Goal: Information Seeking & Learning: Learn about a topic

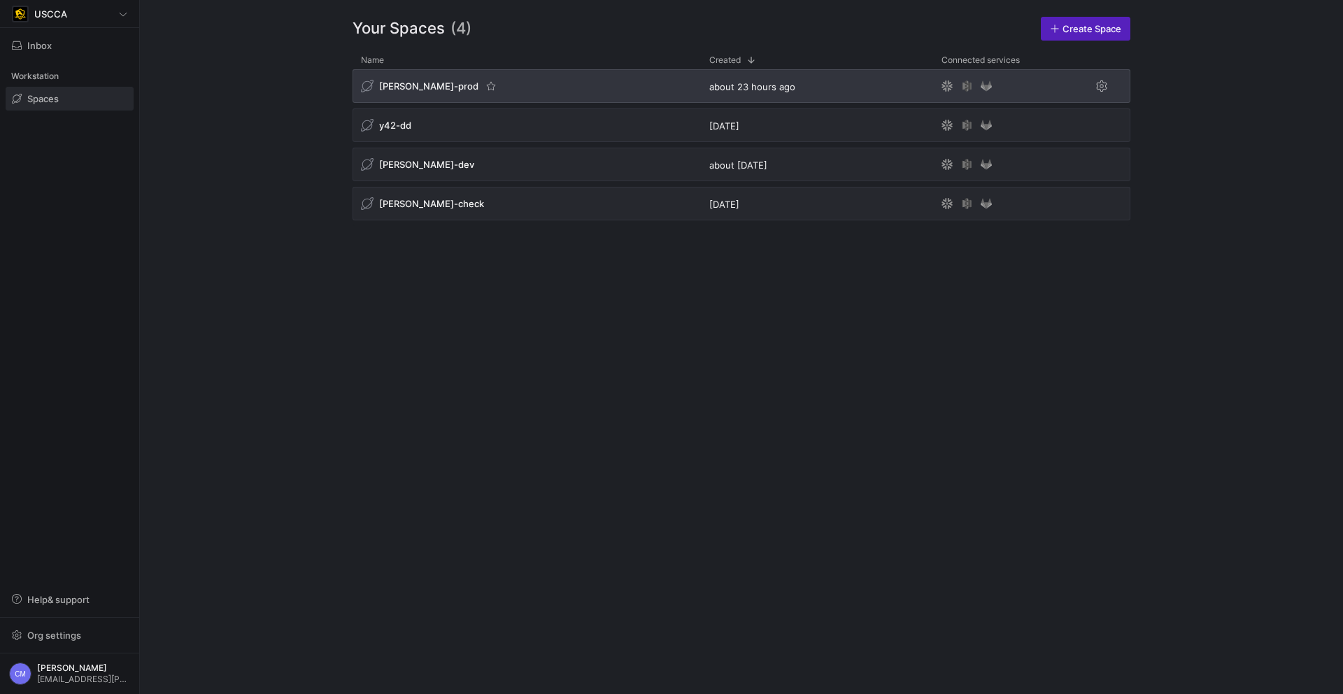
click at [419, 90] on span "[PERSON_NAME]-prod" at bounding box center [428, 85] width 99 height 11
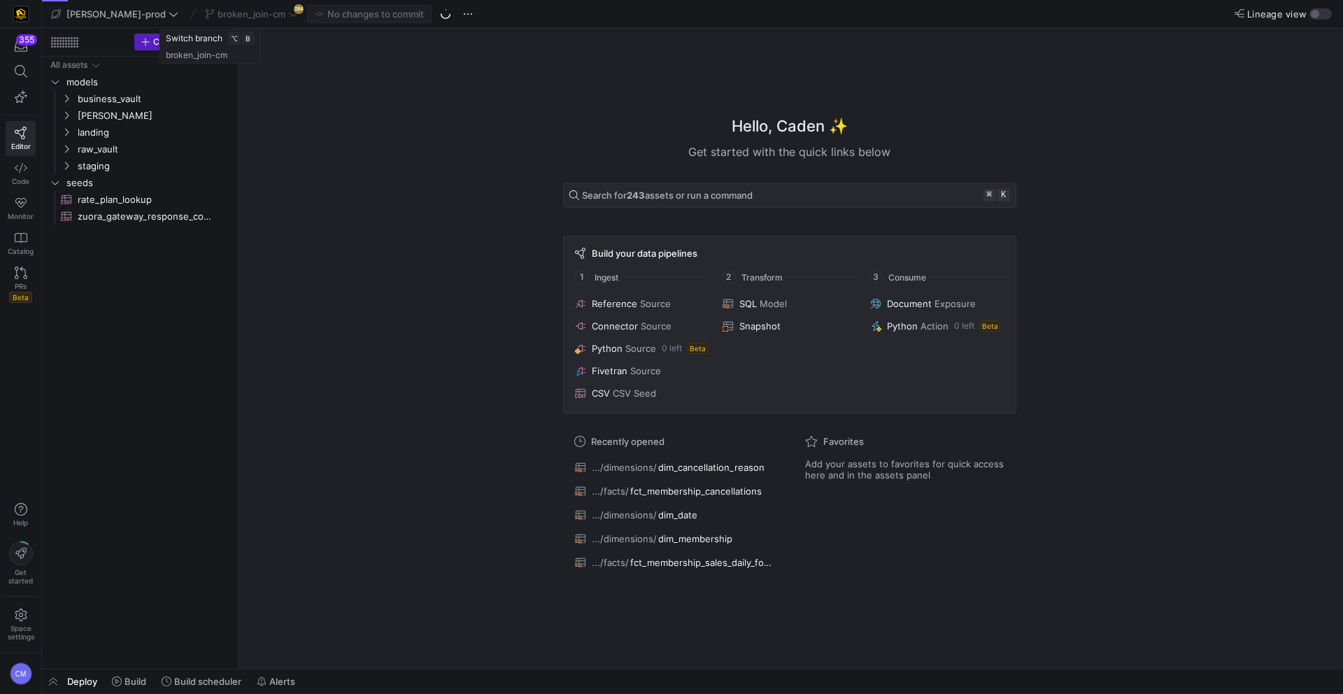
click at [243, 15] on div "broken_join-cm 284" at bounding box center [251, 14] width 100 height 18
click at [236, 17] on span "broken_join-cm" at bounding box center [252, 13] width 68 height 11
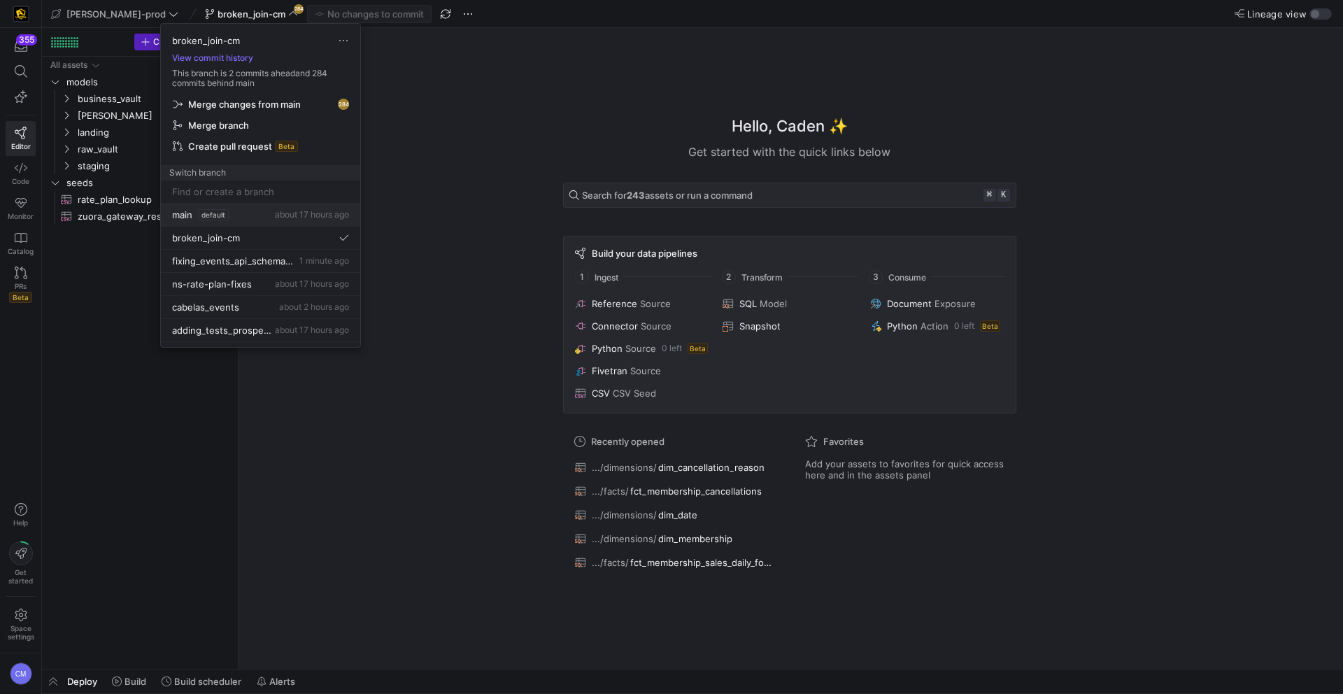
click at [236, 219] on div "main default about 17 hours ago" at bounding box center [260, 214] width 177 height 11
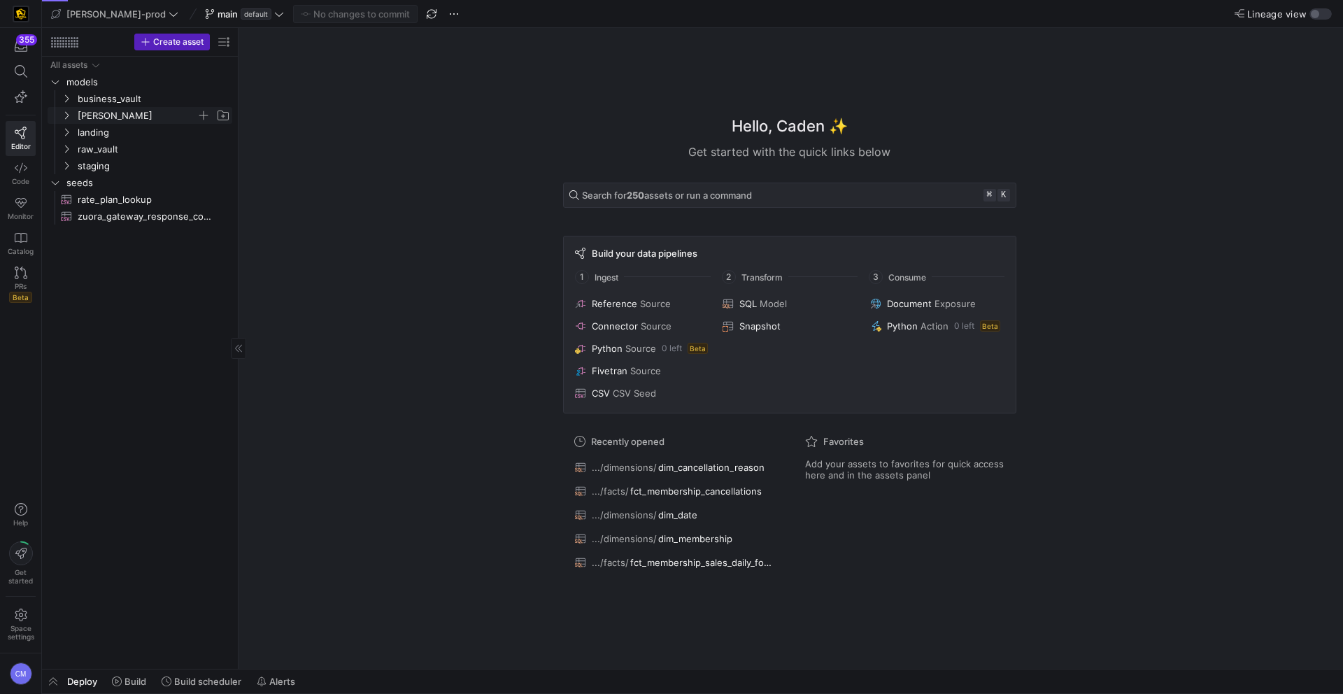
click at [129, 115] on span "[PERSON_NAME]" at bounding box center [137, 116] width 119 height 16
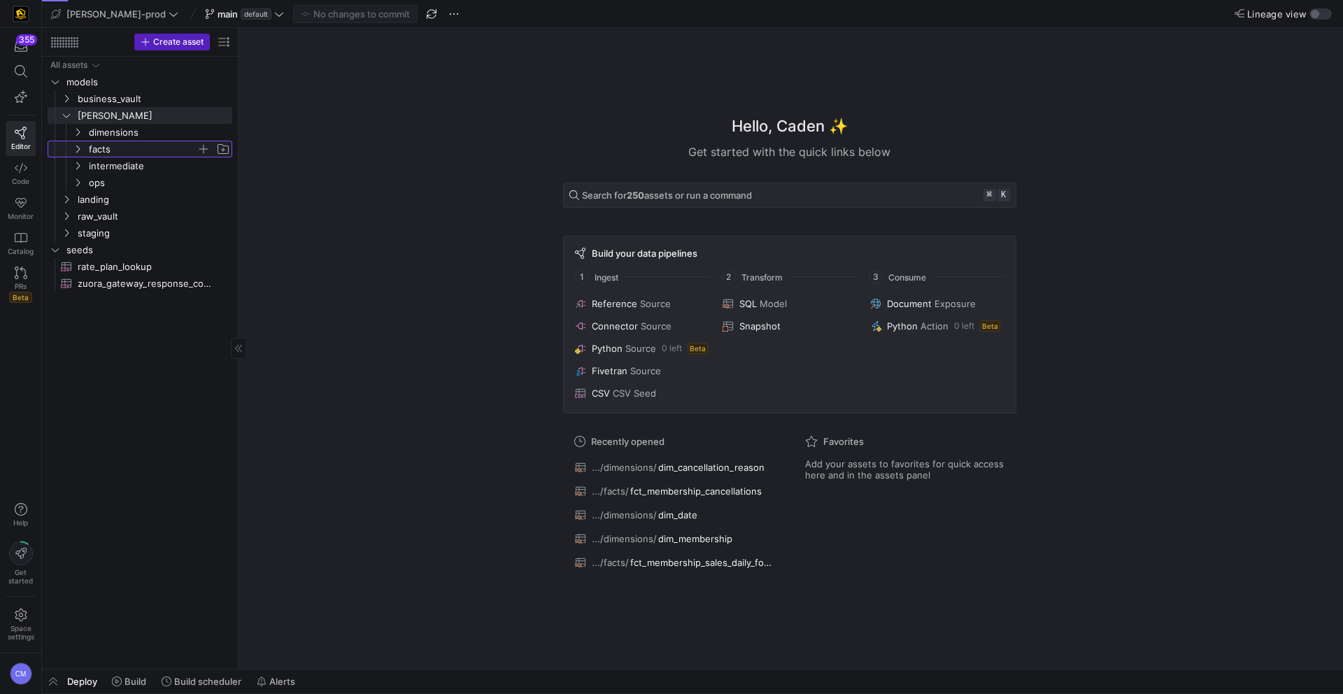
click at [123, 141] on span "facts" at bounding box center [143, 149] width 108 height 16
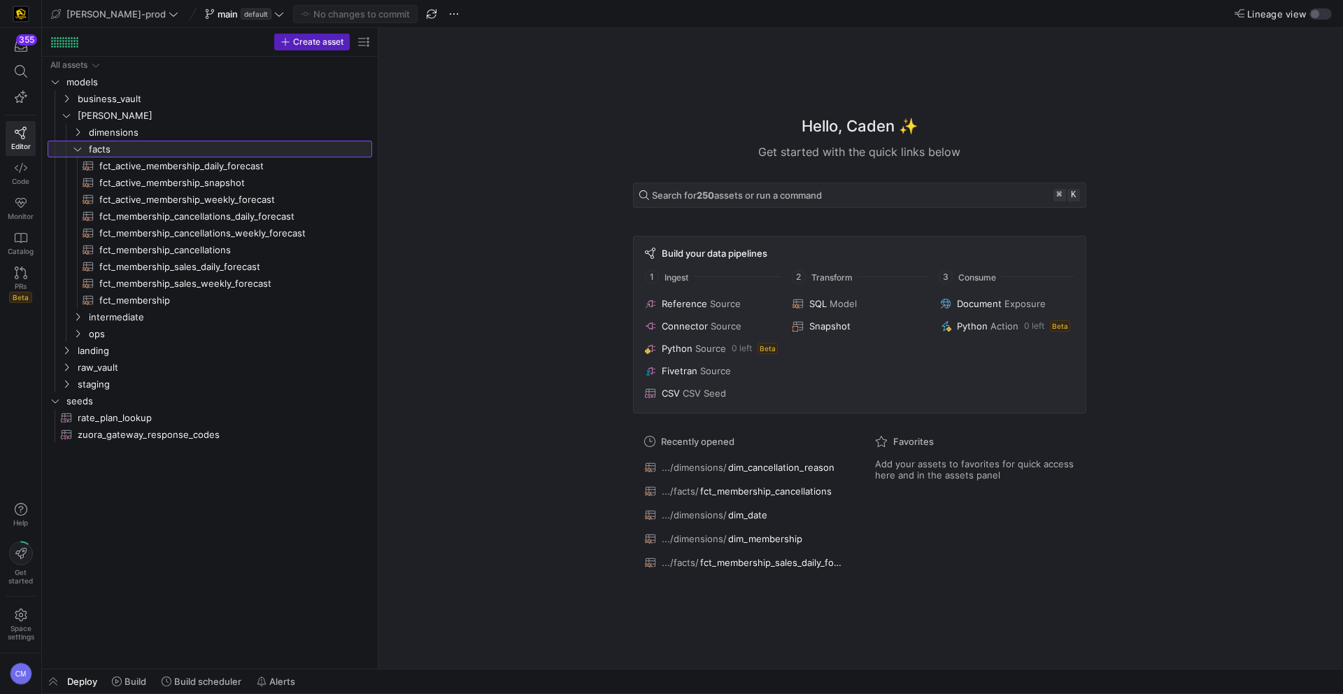
drag, startPoint x: 238, startPoint y: 234, endPoint x: 397, endPoint y: 221, distance: 159.3
click at [270, 173] on link "fct_active_membership_daily_forecast​​​​​​​​​​" at bounding box center [210, 165] width 325 height 17
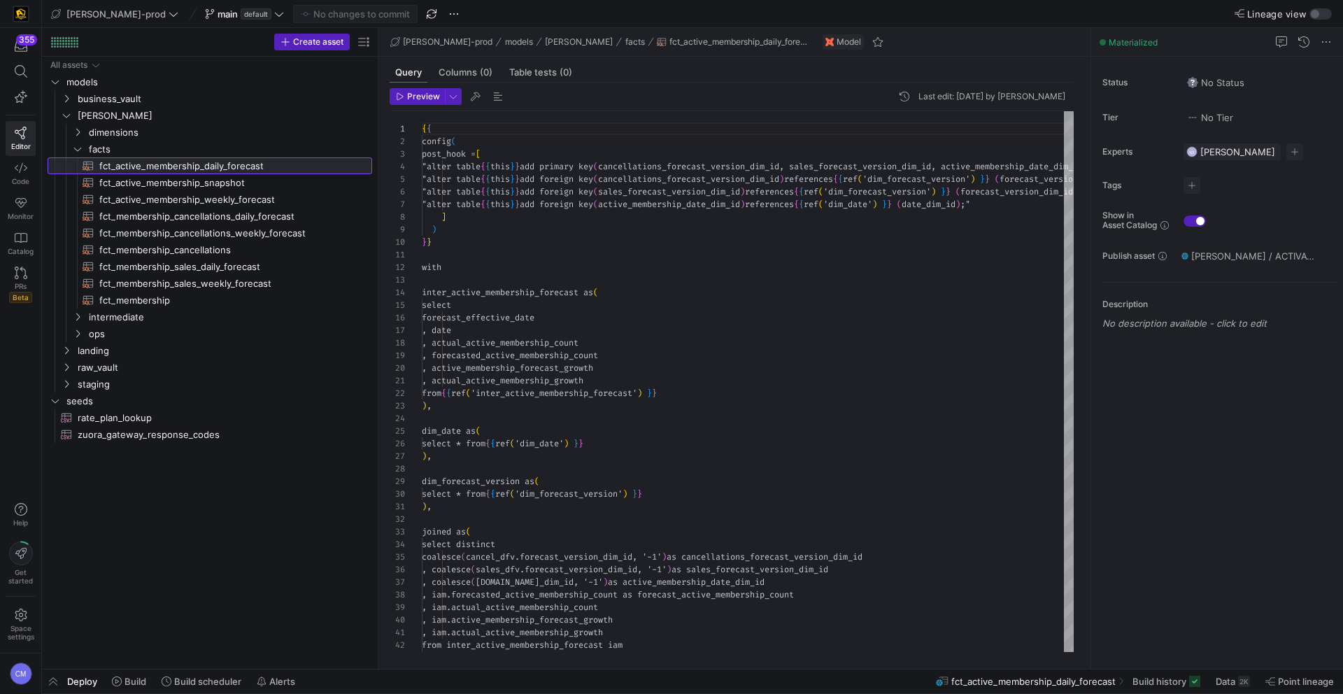
scroll to position [76, 0]
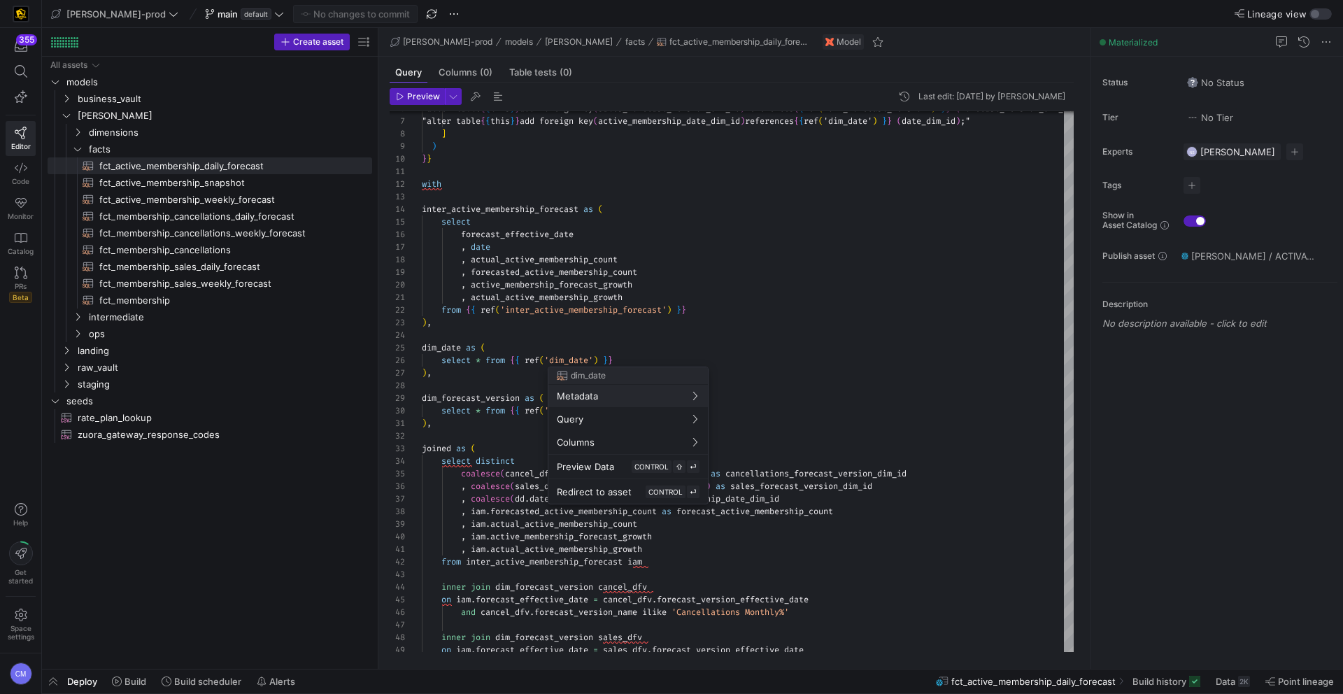
click at [633, 338] on div at bounding box center [671, 347] width 1343 height 694
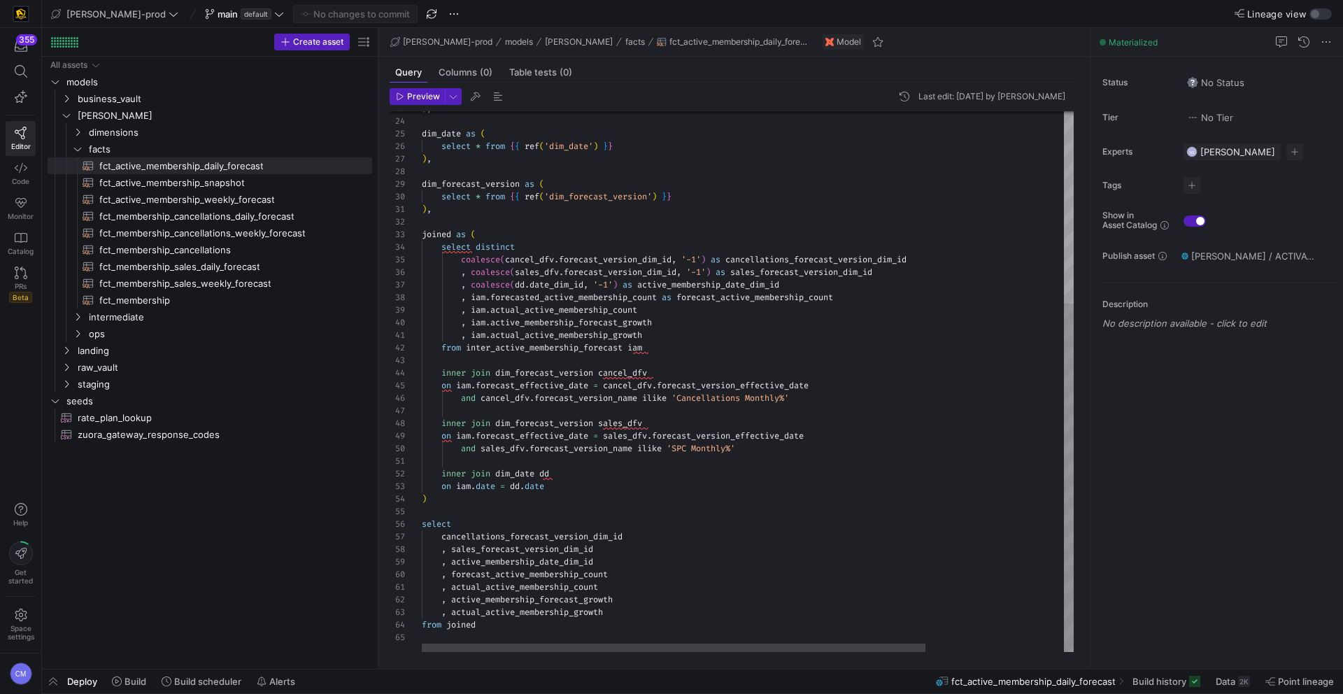
click at [597, 537] on div ") , dim_date as ( select * from { { ref ( 'dim_date' ) } } ) , dim_forecast_ver…" at bounding box center [837, 233] width 830 height 838
click at [593, 553] on div ") , dim_date as ( select * from { { ref ( 'dim_date' ) } } ) , dim_forecast_ver…" at bounding box center [837, 233] width 830 height 838
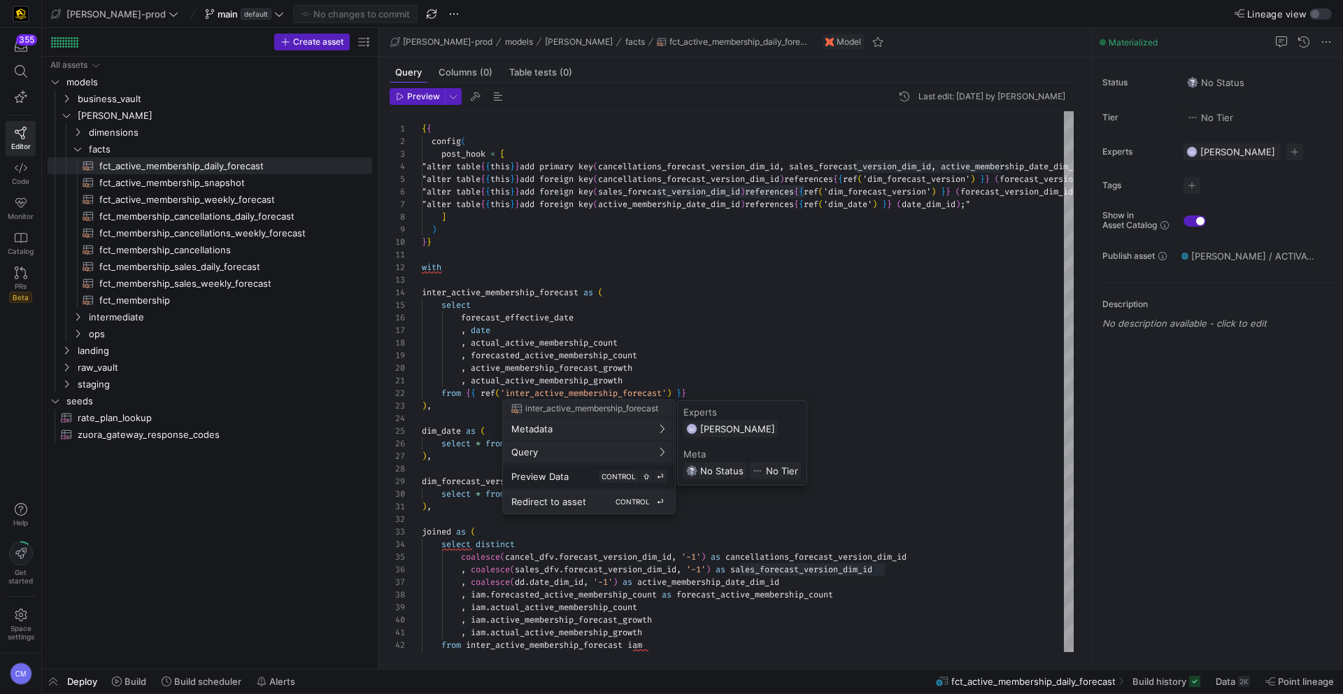
scroll to position [126, 0]
click at [627, 498] on span "CONTROL" at bounding box center [633, 501] width 34 height 8
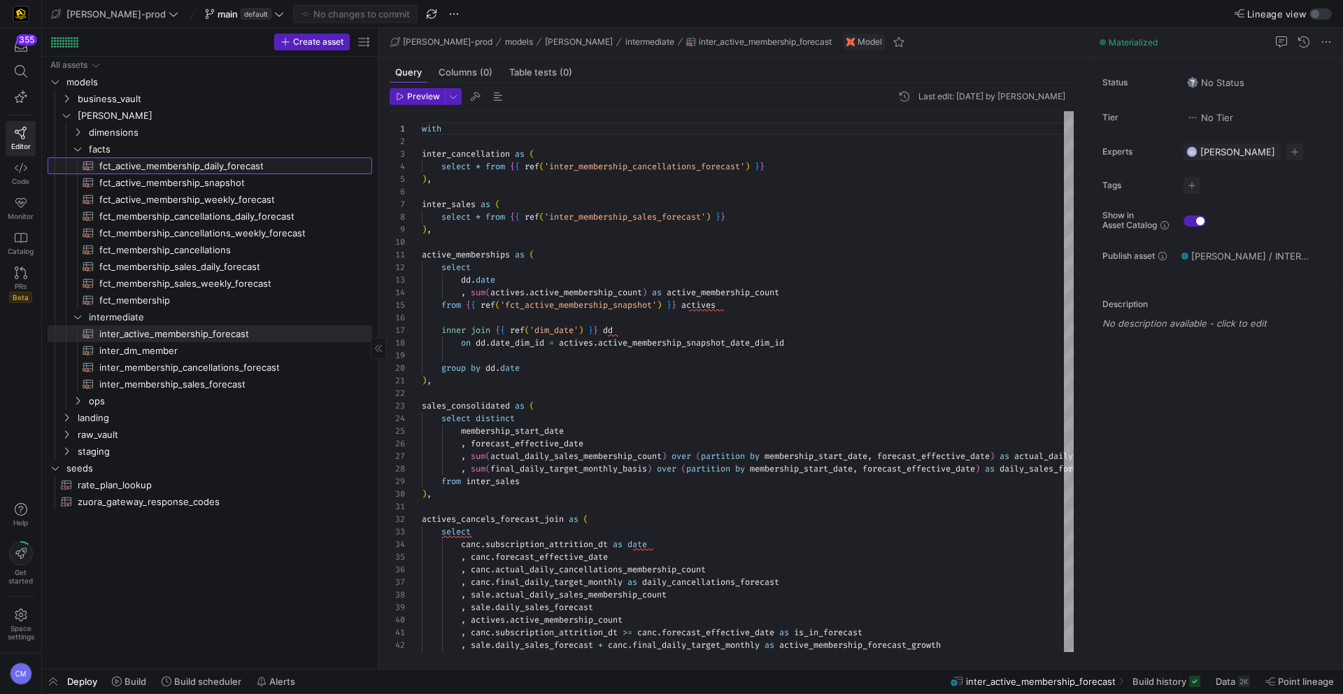
click at [225, 164] on span "fct_active_membership_daily_forecast​​​​​​​​​​" at bounding box center [227, 166] width 257 height 16
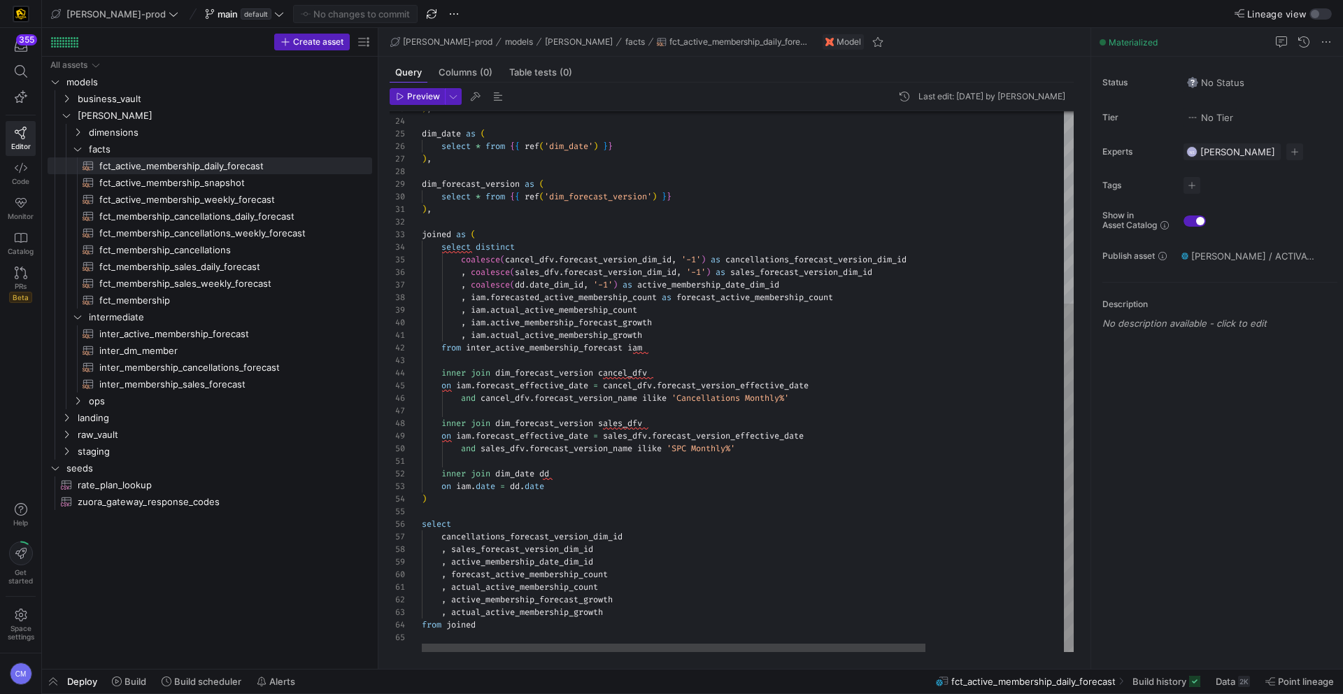
click at [526, 548] on div ") , dim_date as ( select * from { { ref ( 'dim_date' ) } } ) , dim_forecast_ver…" at bounding box center [837, 233] width 830 height 838
click at [599, 618] on div ") , dim_date as ( select * from { { ref ( 'dim_date' ) } } ) , dim_forecast_ver…" at bounding box center [837, 233] width 830 height 838
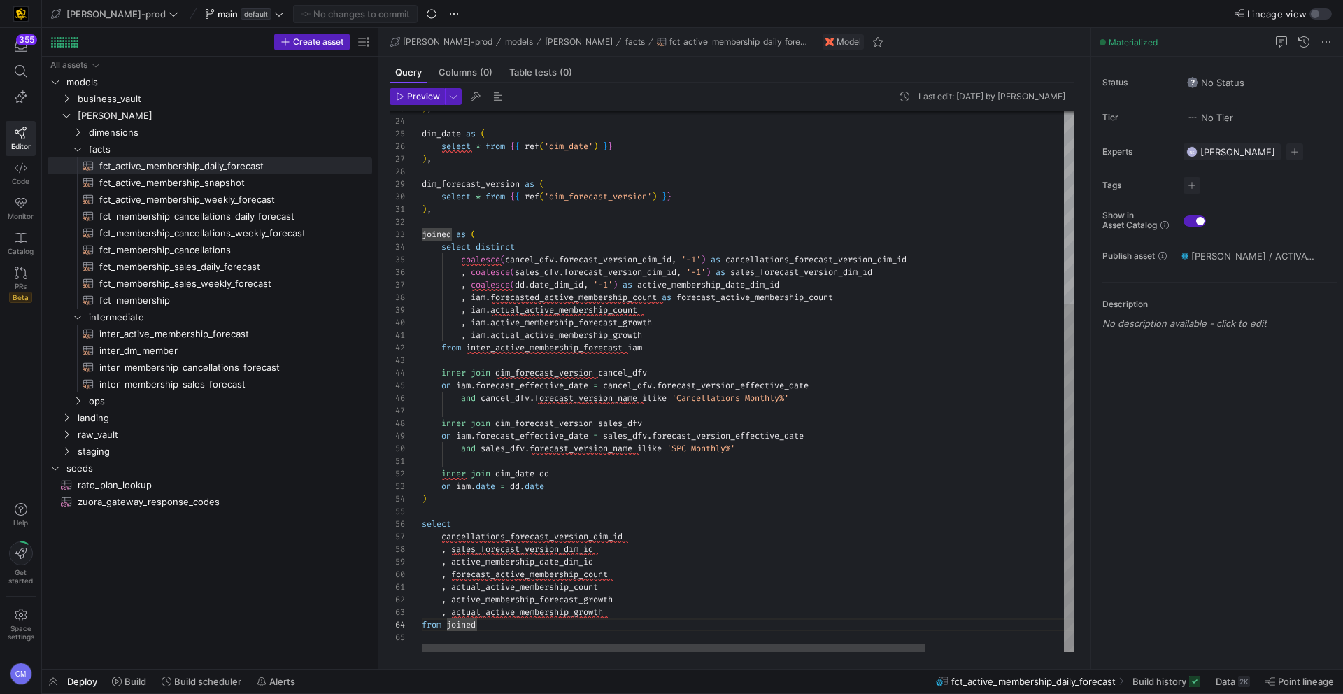
scroll to position [25, 186]
click at [638, 609] on div ") , dim_date as ( select * from { { ref ( 'dim_date' ) } } ) , dim_forecast_ver…" at bounding box center [837, 233] width 830 height 838
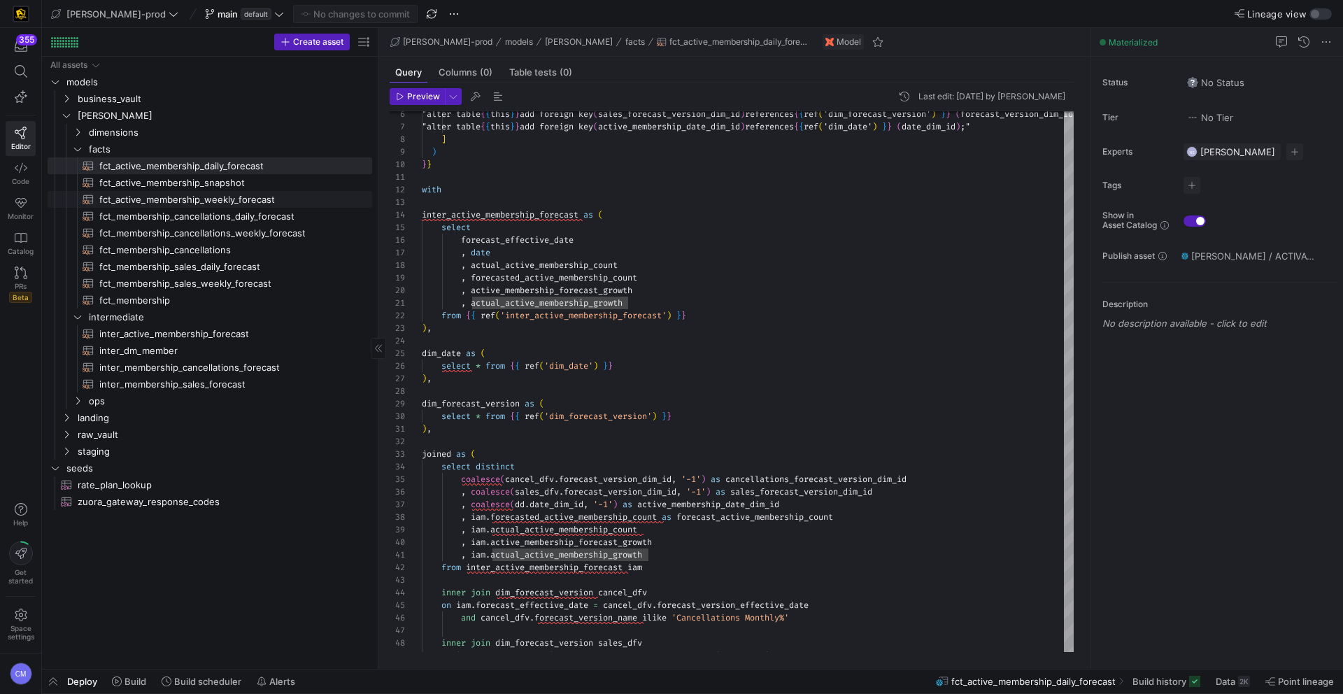
click at [271, 198] on span "fct_active_membership_weekly_forecast​​​​​​​​​​" at bounding box center [227, 200] width 257 height 16
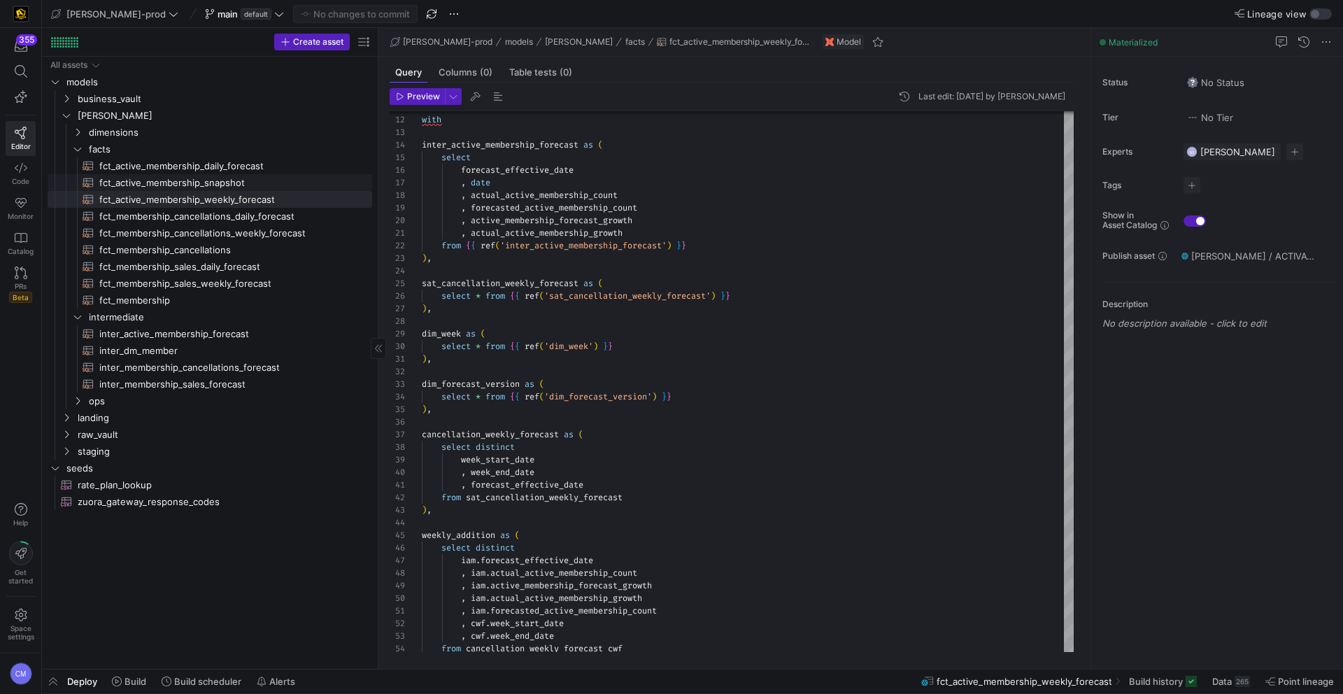
click at [243, 183] on span "fct_active_membership_snapshot​​​​​​​​​​" at bounding box center [227, 183] width 257 height 16
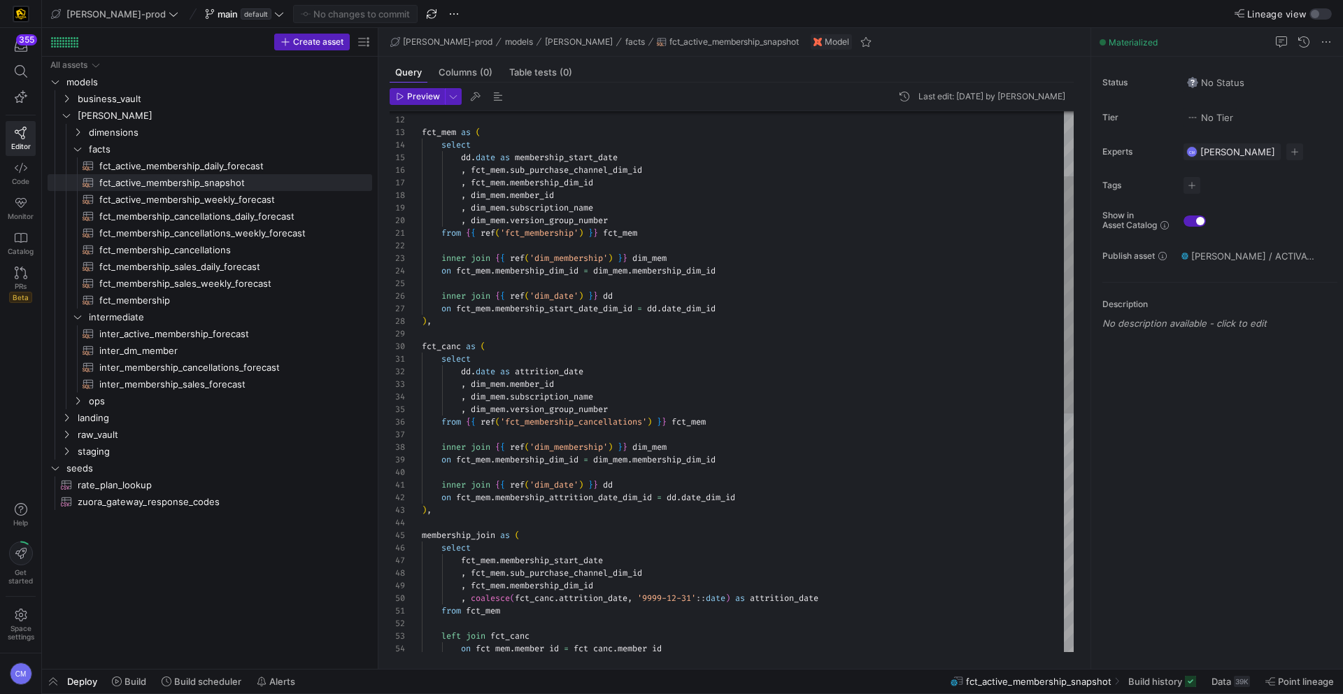
type textarea "select [DOMAIN_NAME] as attrition_date , dim_mem.member_id , dim_mem.subscripti…"
click at [722, 396] on div "with fct_mem as ( select dd . date as membership_start_date , fct_mem . sub_pur…" at bounding box center [748, 580] width 652 height 1233
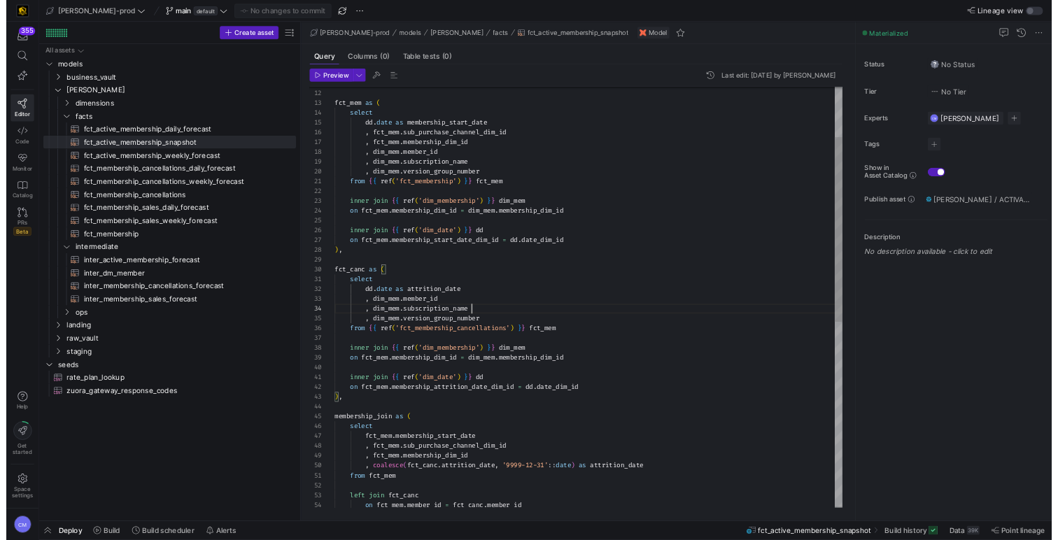
scroll to position [38, 176]
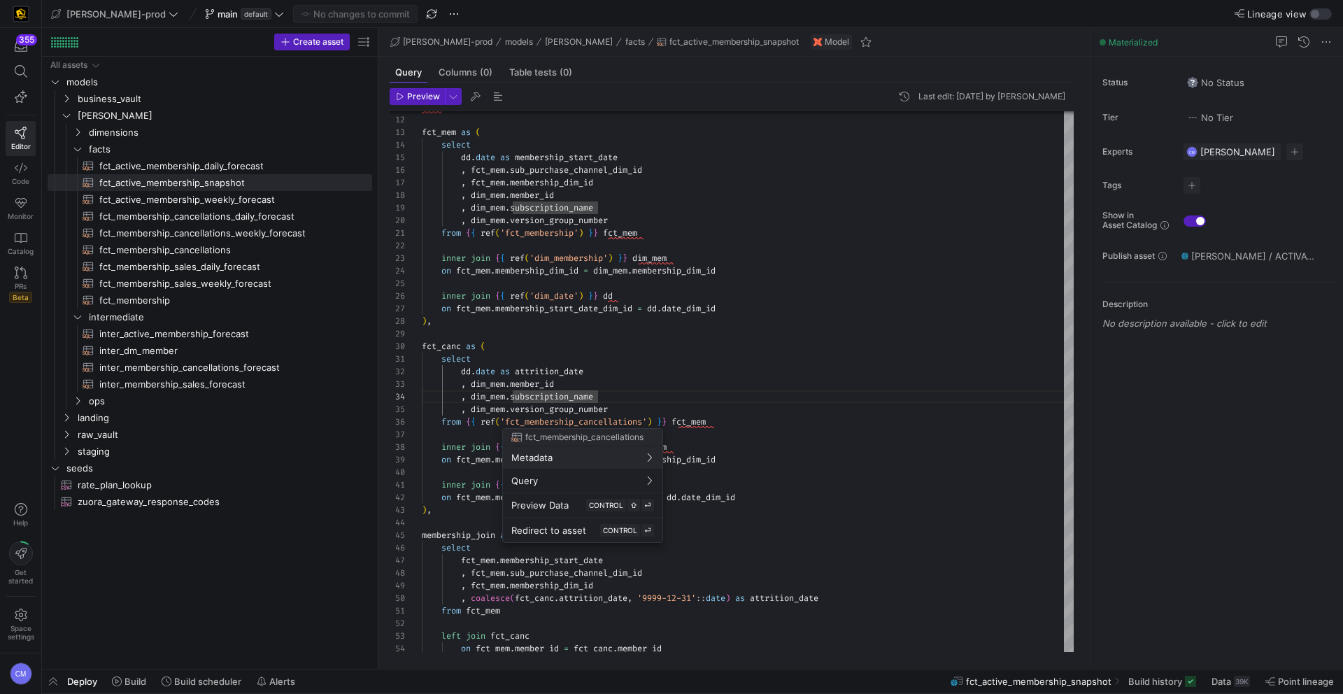
click at [760, 375] on div at bounding box center [671, 347] width 1343 height 694
